Goal: Information Seeking & Learning: Learn about a topic

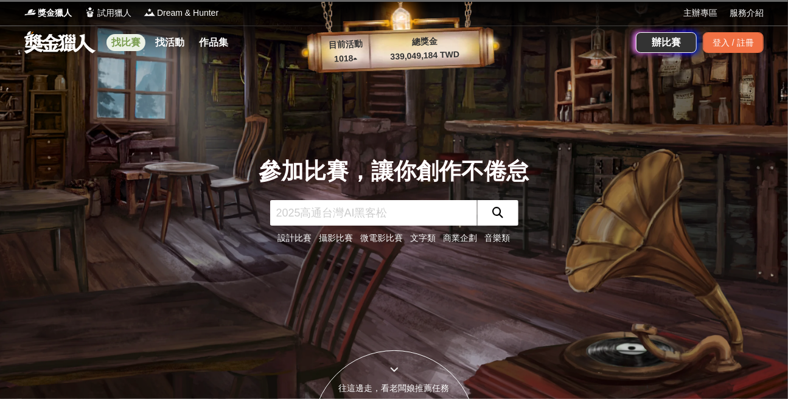
click at [126, 47] on link "找比賽" at bounding box center [125, 42] width 39 height 17
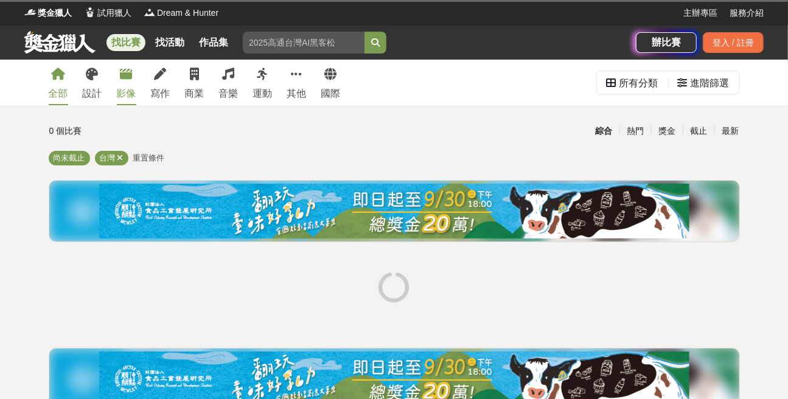
click at [125, 95] on div "影像" at bounding box center [126, 93] width 19 height 15
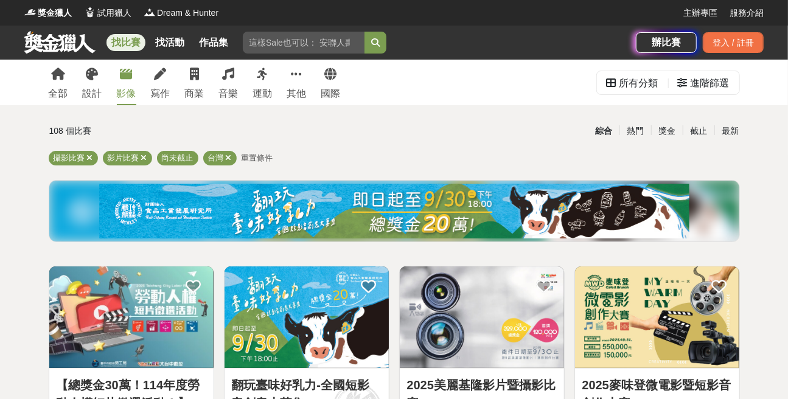
click at [120, 97] on div "影像" at bounding box center [126, 93] width 19 height 15
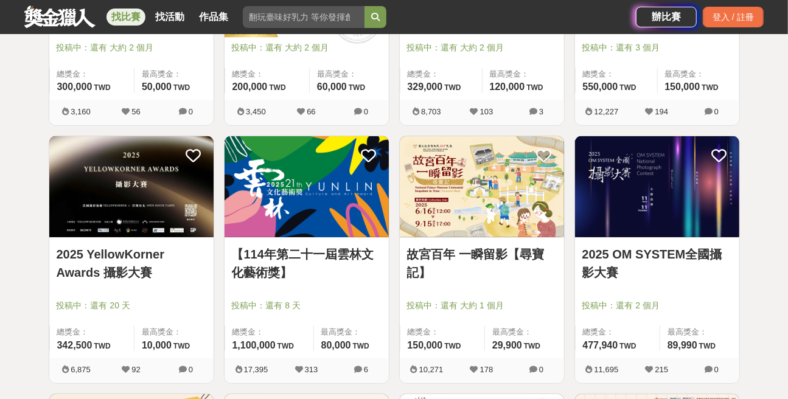
scroll to position [395, 0]
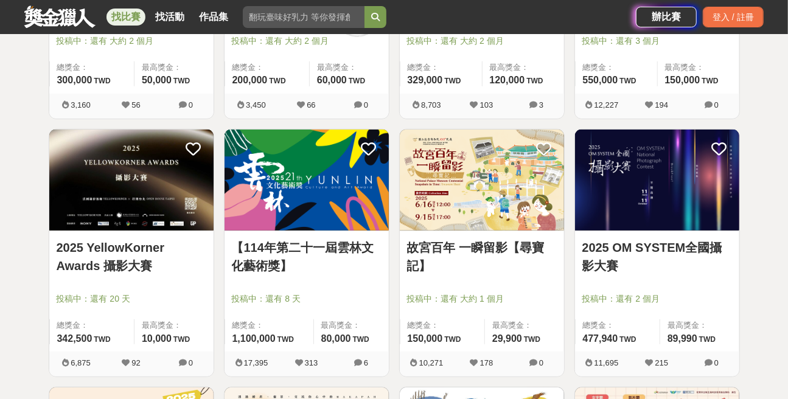
click at [133, 189] on img at bounding box center [131, 181] width 164 height 102
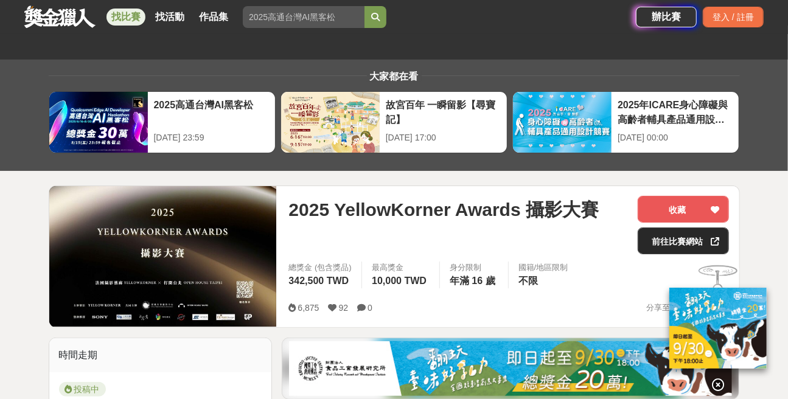
click at [662, 242] on link "前往比賽網站" at bounding box center [682, 240] width 91 height 27
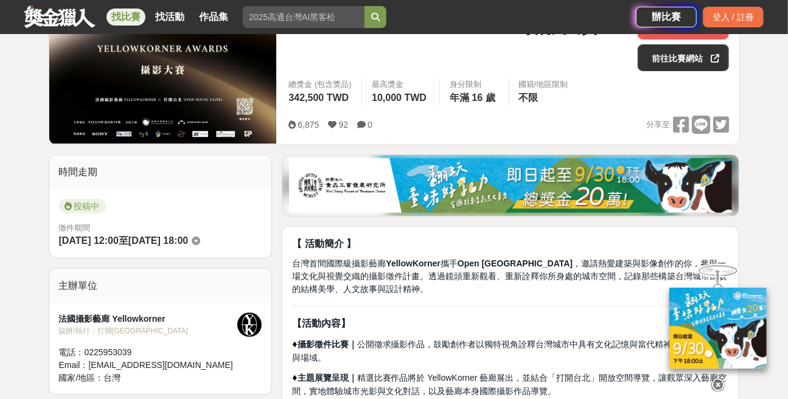
scroll to position [186, 0]
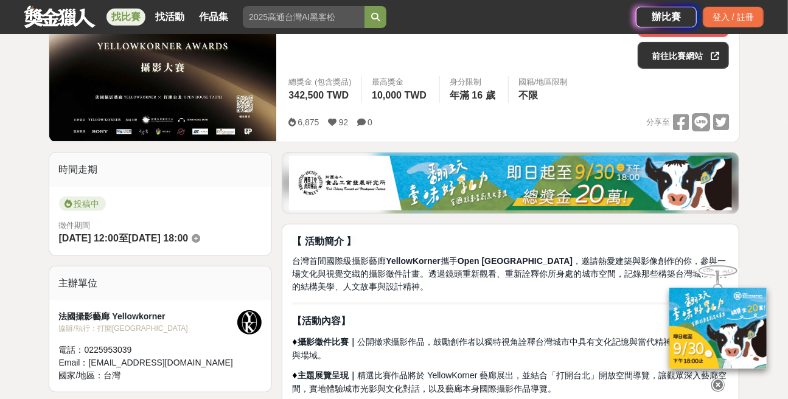
click at [720, 380] on icon at bounding box center [717, 384] width 13 height 13
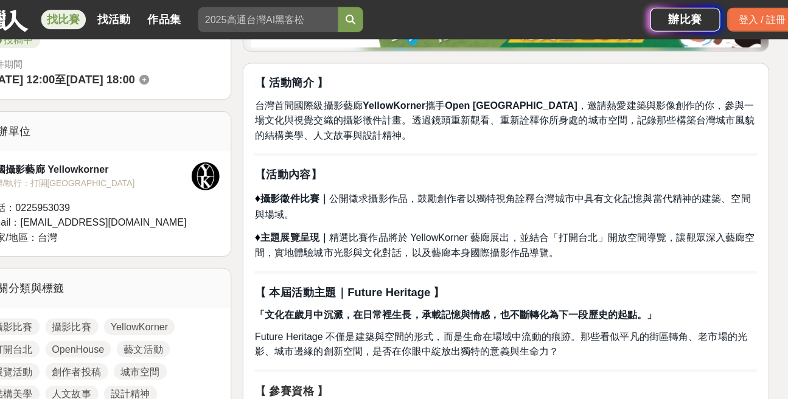
scroll to position [0, 0]
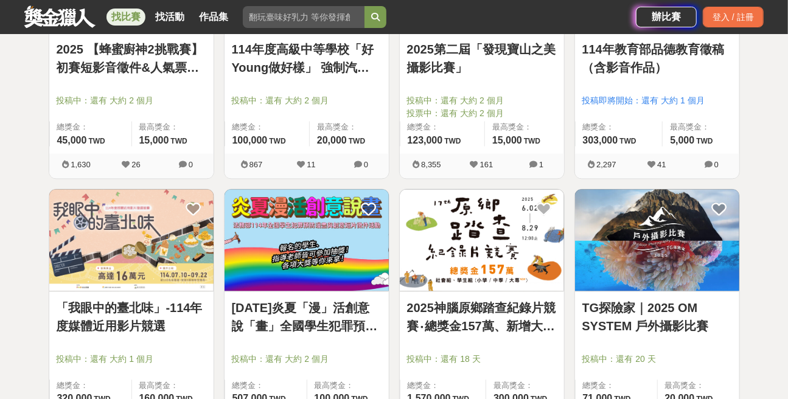
scroll to position [1429, 0]
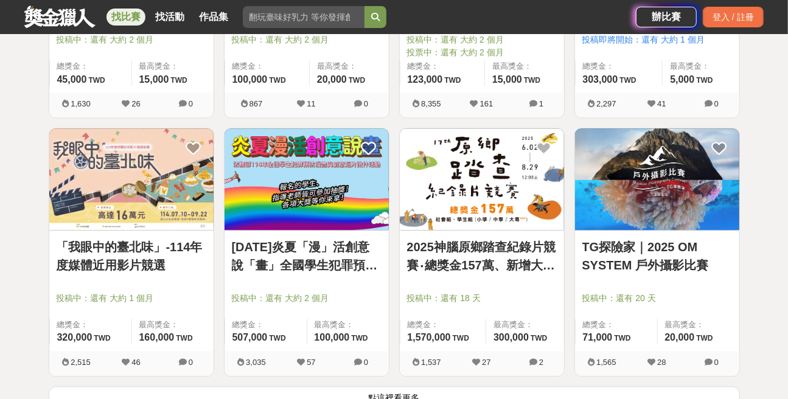
click at [104, 189] on img at bounding box center [131, 179] width 164 height 102
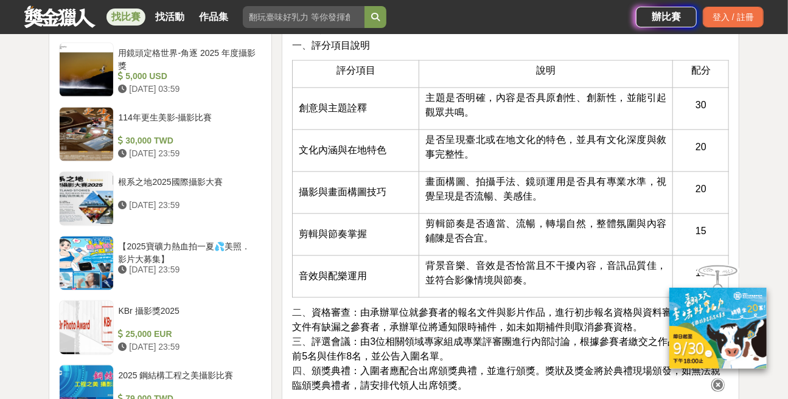
scroll to position [1095, 0]
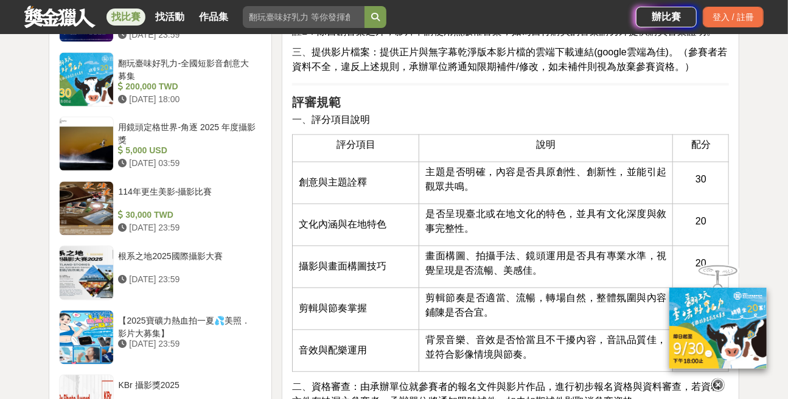
click at [718, 388] on icon at bounding box center [717, 384] width 13 height 13
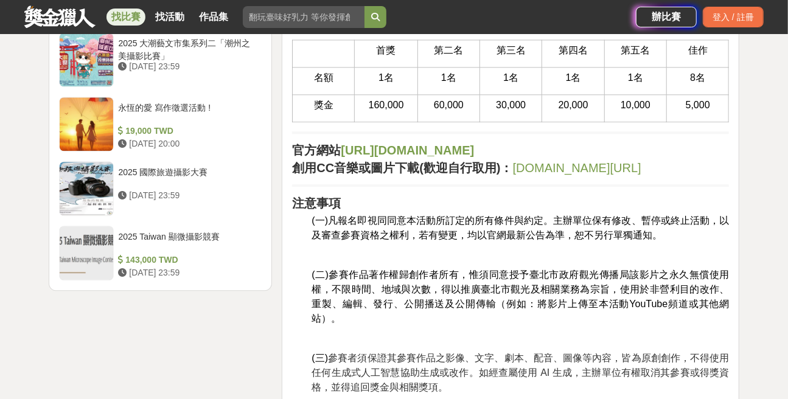
scroll to position [1642, 0]
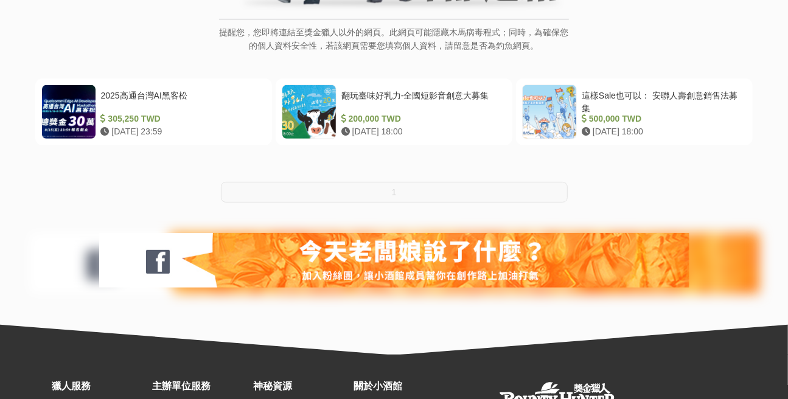
scroll to position [304, 0]
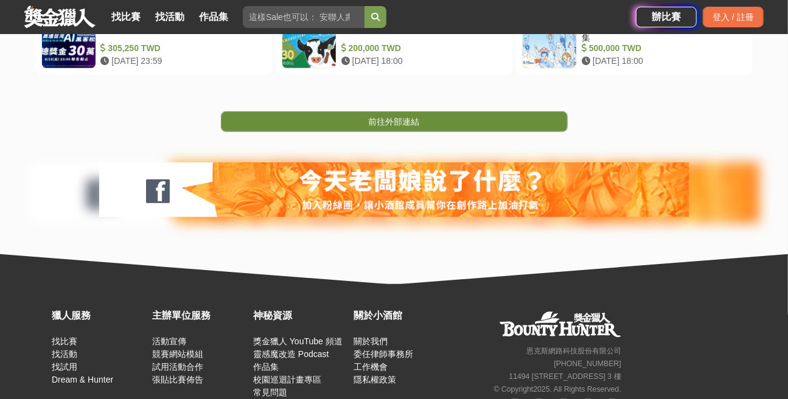
click at [370, 122] on span "前往外部連結" at bounding box center [394, 122] width 51 height 10
